Goal: Transaction & Acquisition: Purchase product/service

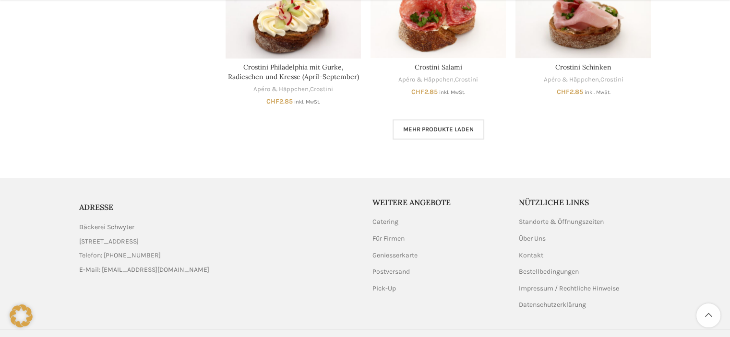
scroll to position [672, 0]
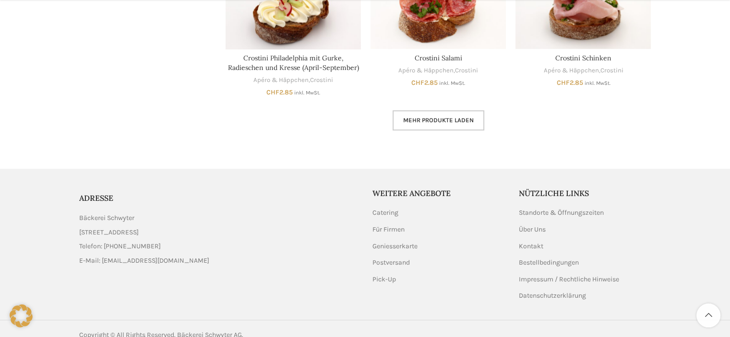
click at [427, 126] on link "Mehr Produkte laden" at bounding box center [439, 120] width 92 height 20
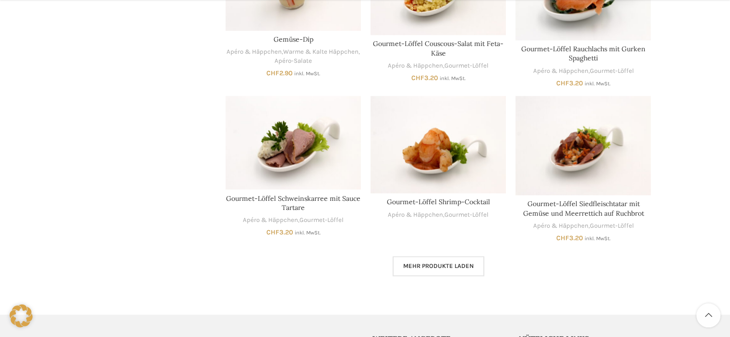
scroll to position [1152, 0]
click at [456, 267] on span "Mehr Produkte laden" at bounding box center [438, 266] width 71 height 8
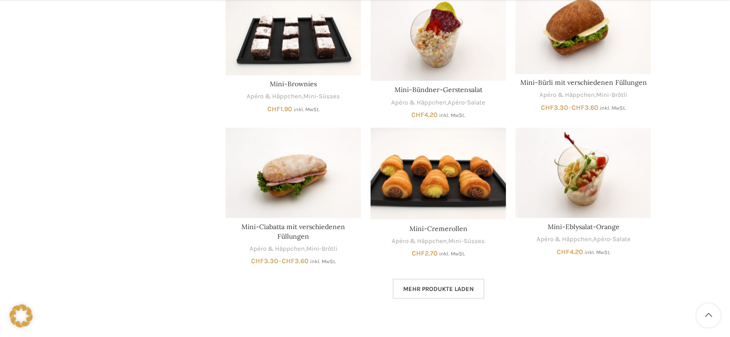
scroll to position [1728, 0]
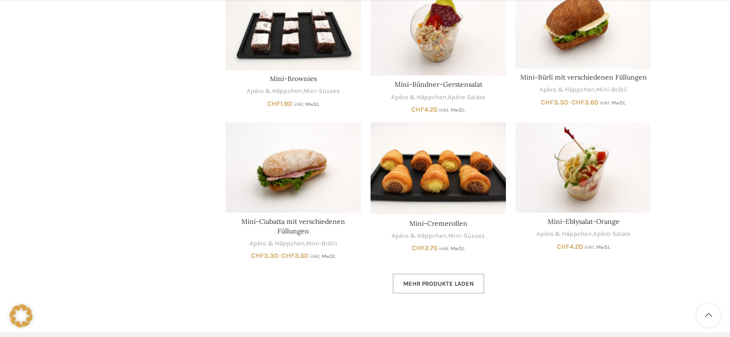
click at [457, 290] on link "Mehr Produkte laden" at bounding box center [439, 284] width 92 height 20
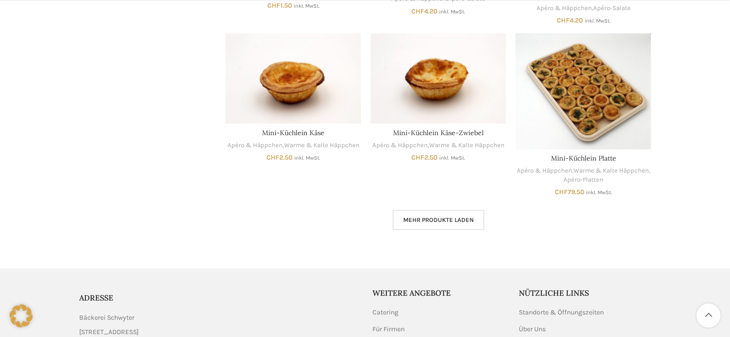
scroll to position [2399, 0]
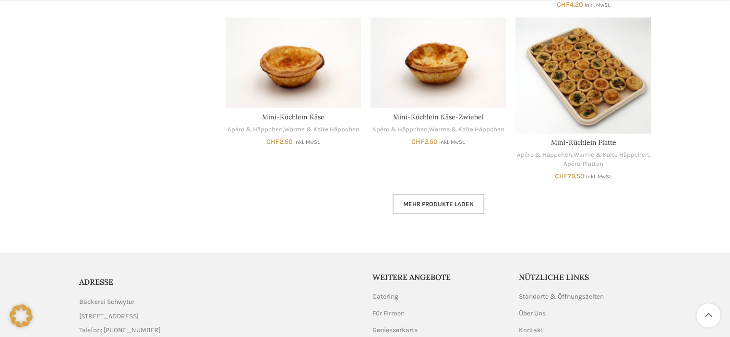
click at [435, 203] on span "Mehr Produkte laden" at bounding box center [438, 205] width 71 height 8
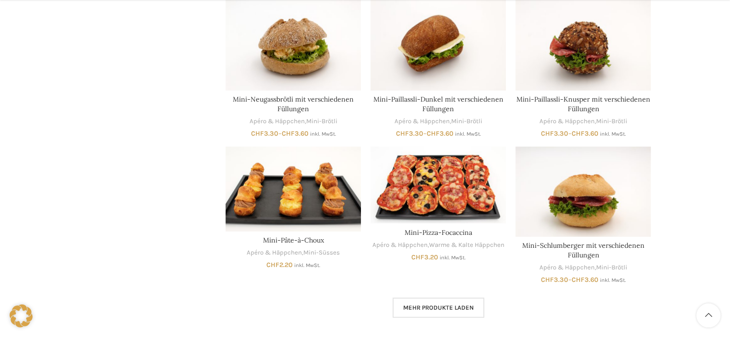
scroll to position [2927, 0]
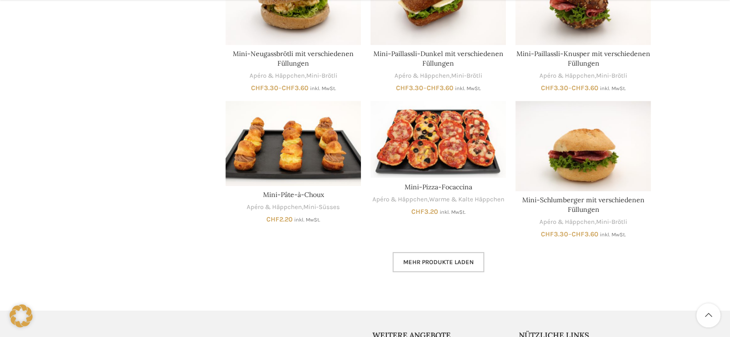
click at [453, 266] on link "Mehr Produkte laden" at bounding box center [439, 262] width 92 height 20
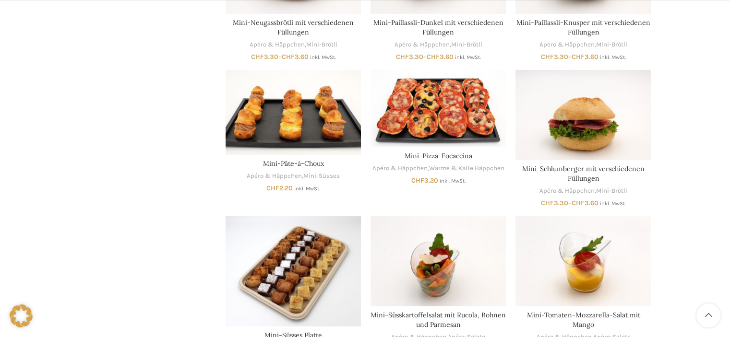
scroll to position [2975, 0]
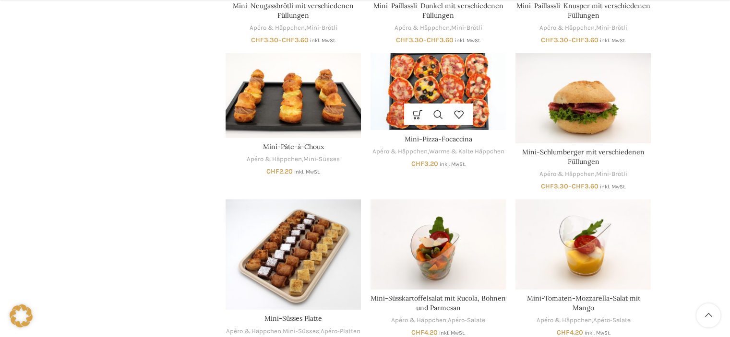
click at [461, 91] on img "Mini-Pizza-Focaccina" at bounding box center [437, 91] width 135 height 77
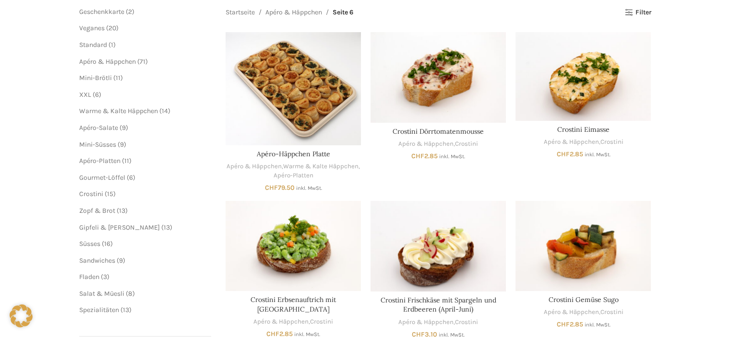
scroll to position [0, 0]
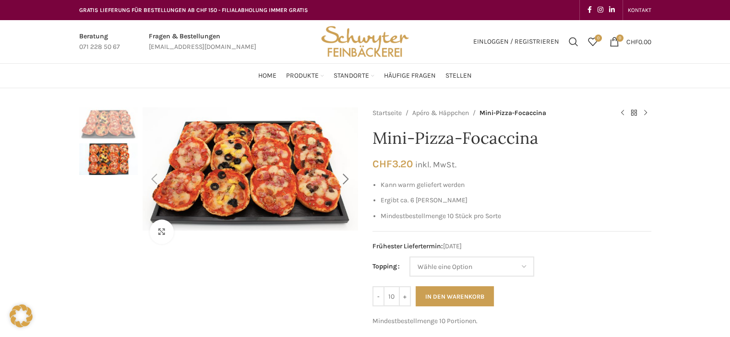
click at [350, 178] on div "Next slide" at bounding box center [346, 179] width 24 height 24
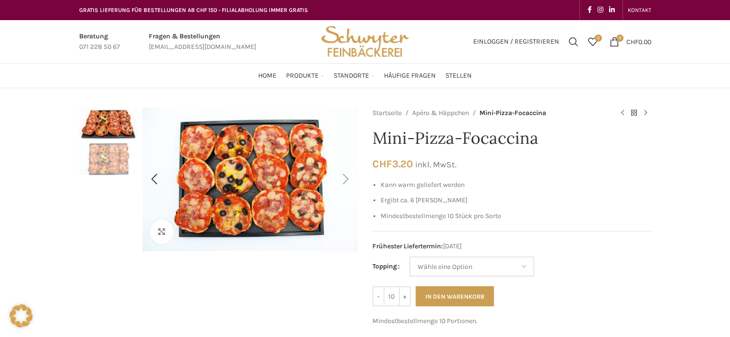
click at [344, 179] on div "Next slide" at bounding box center [346, 179] width 24 height 24
click at [345, 179] on div "Next slide" at bounding box center [346, 179] width 24 height 24
